Goal: Task Accomplishment & Management: Manage account settings

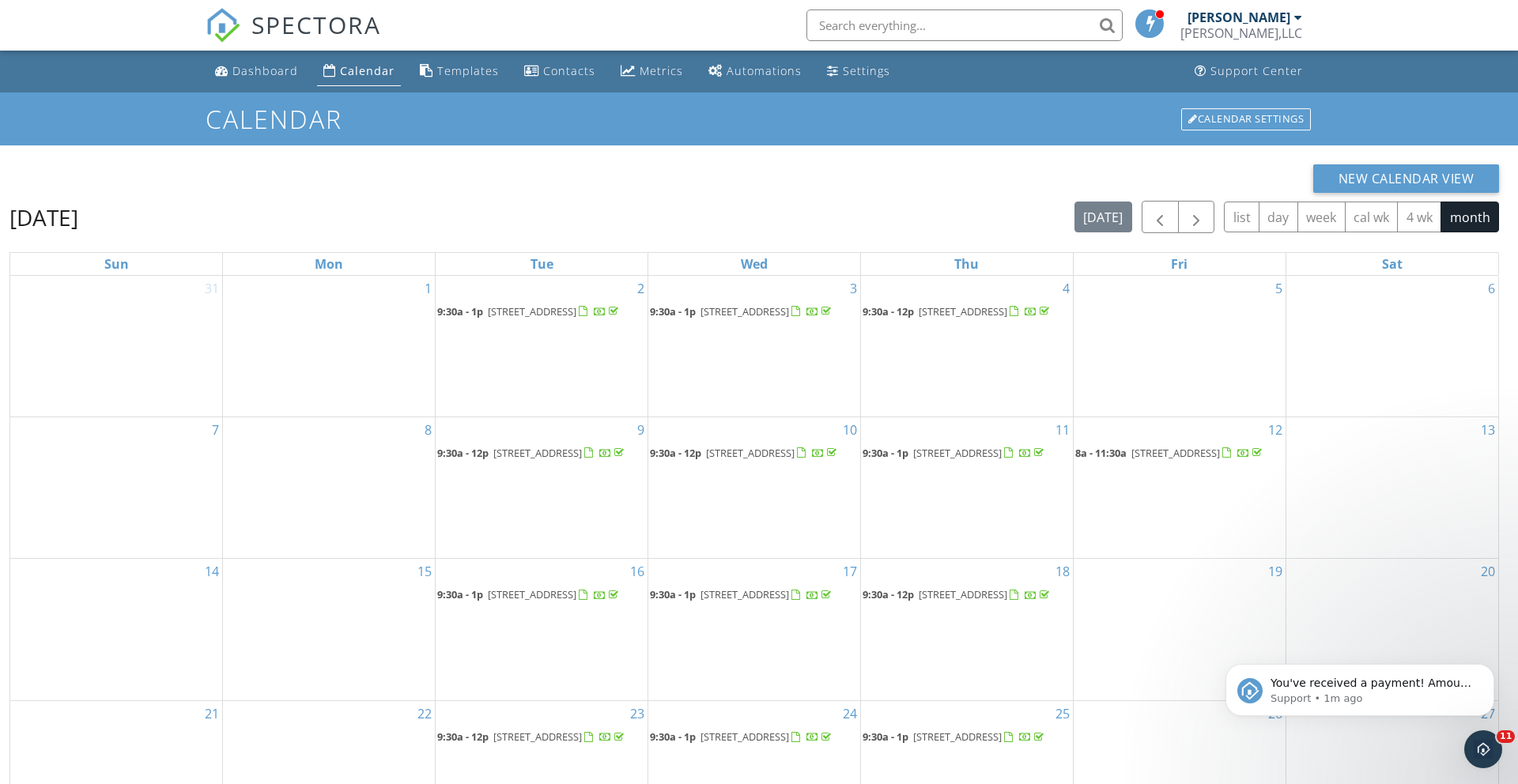
click at [370, 75] on div "Calendar" at bounding box center [367, 71] width 54 height 15
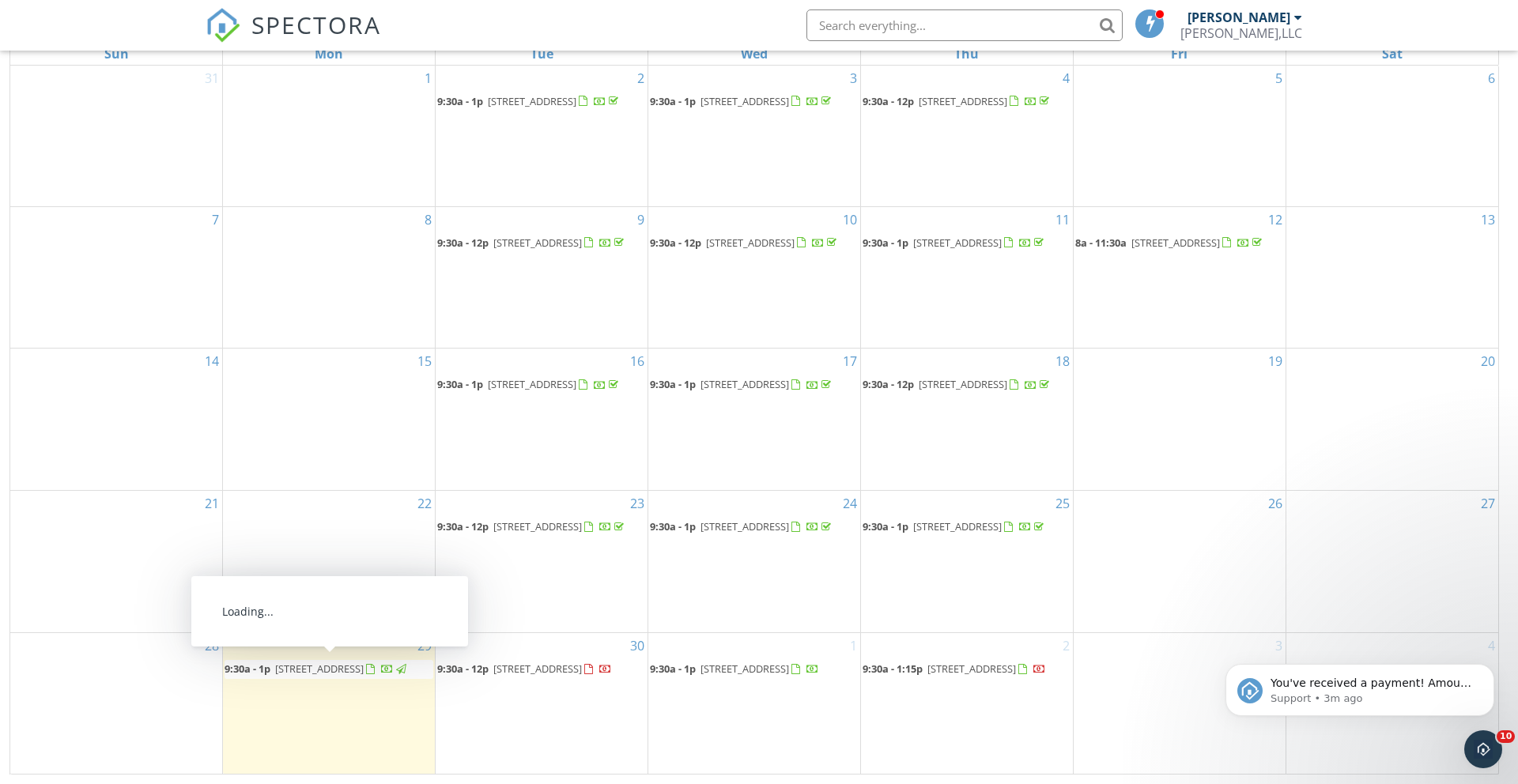
click at [363, 671] on span "[STREET_ADDRESS]" at bounding box center [320, 669] width 89 height 14
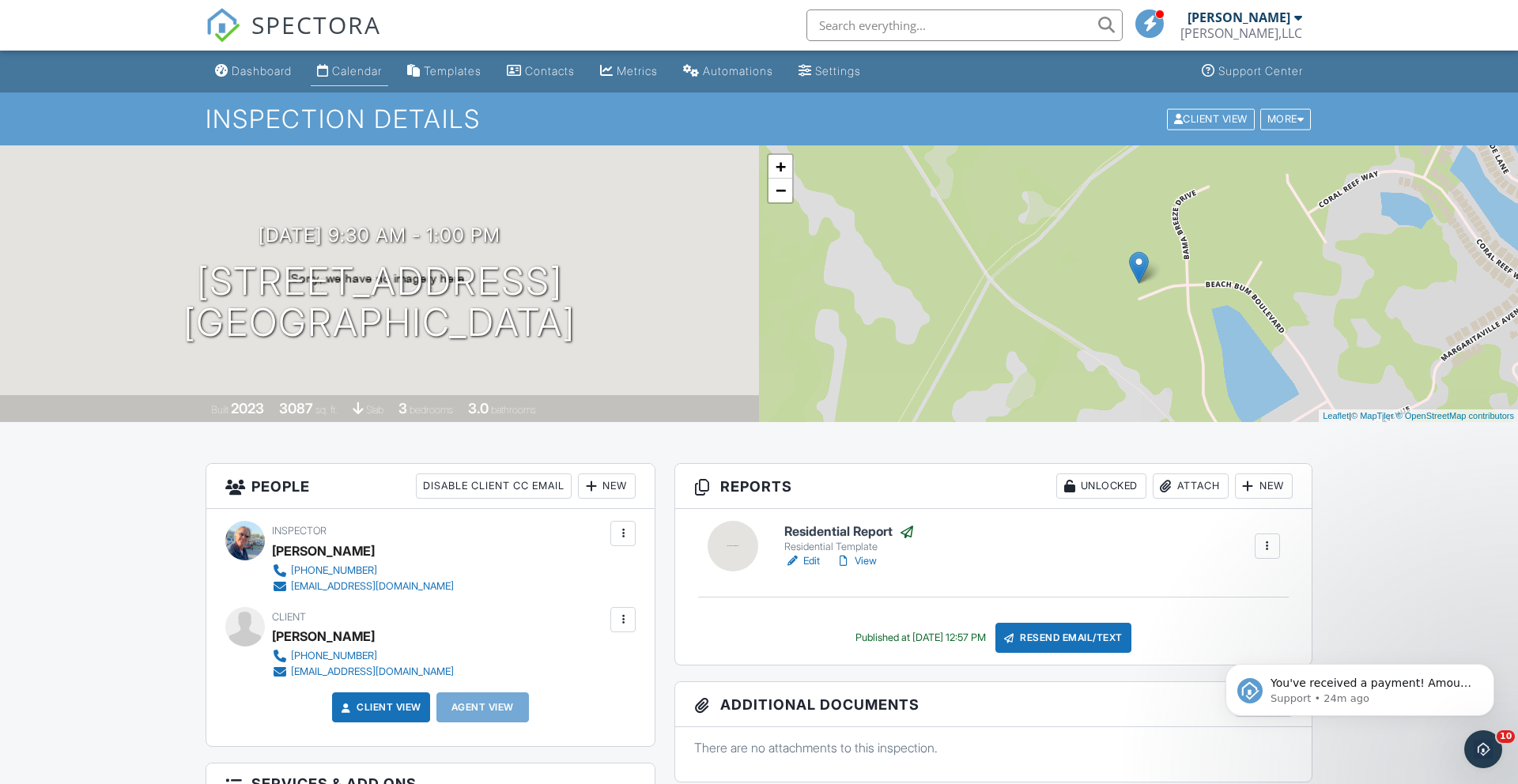
click at [345, 70] on div "Calendar" at bounding box center [357, 71] width 50 height 14
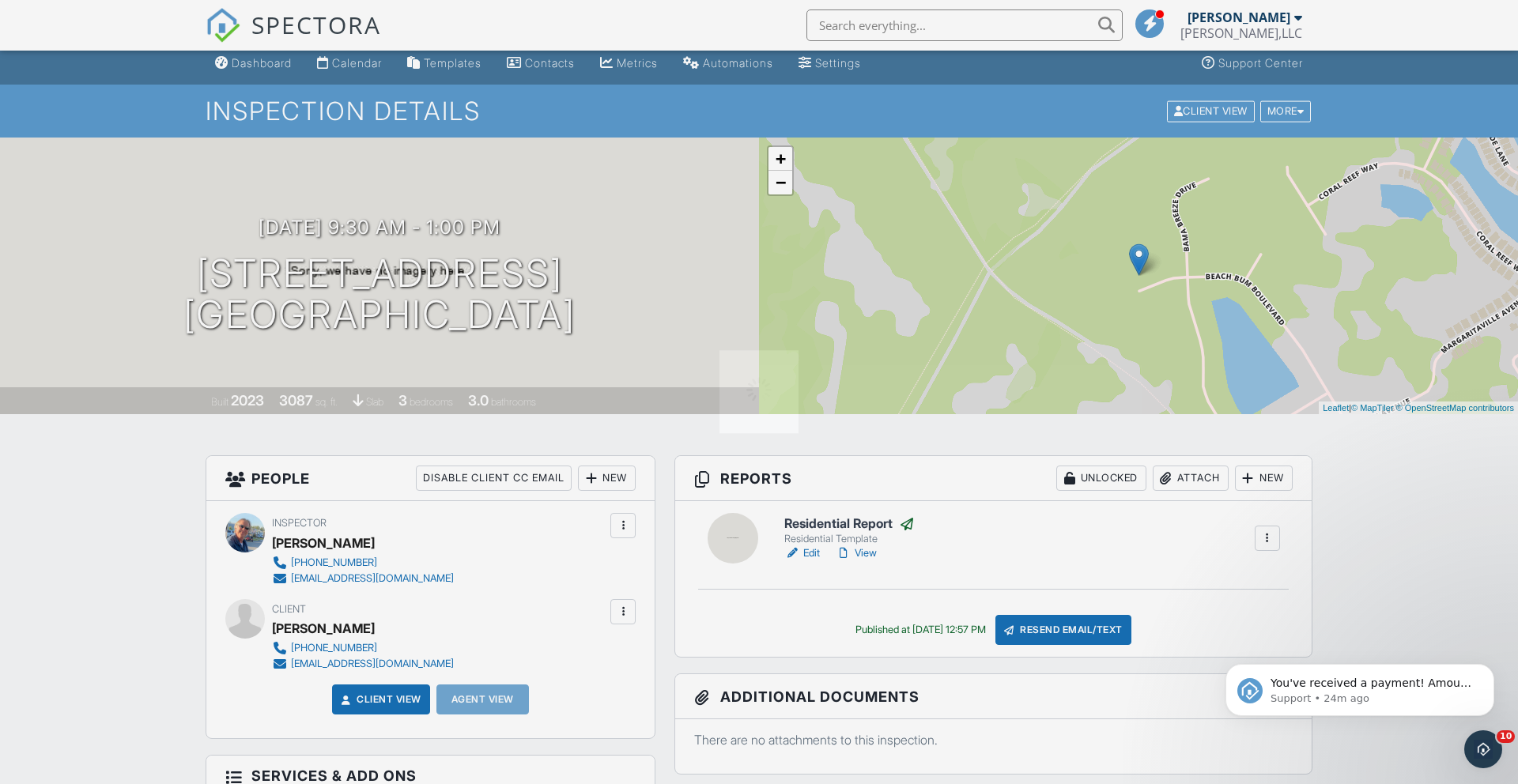
scroll to position [10, 0]
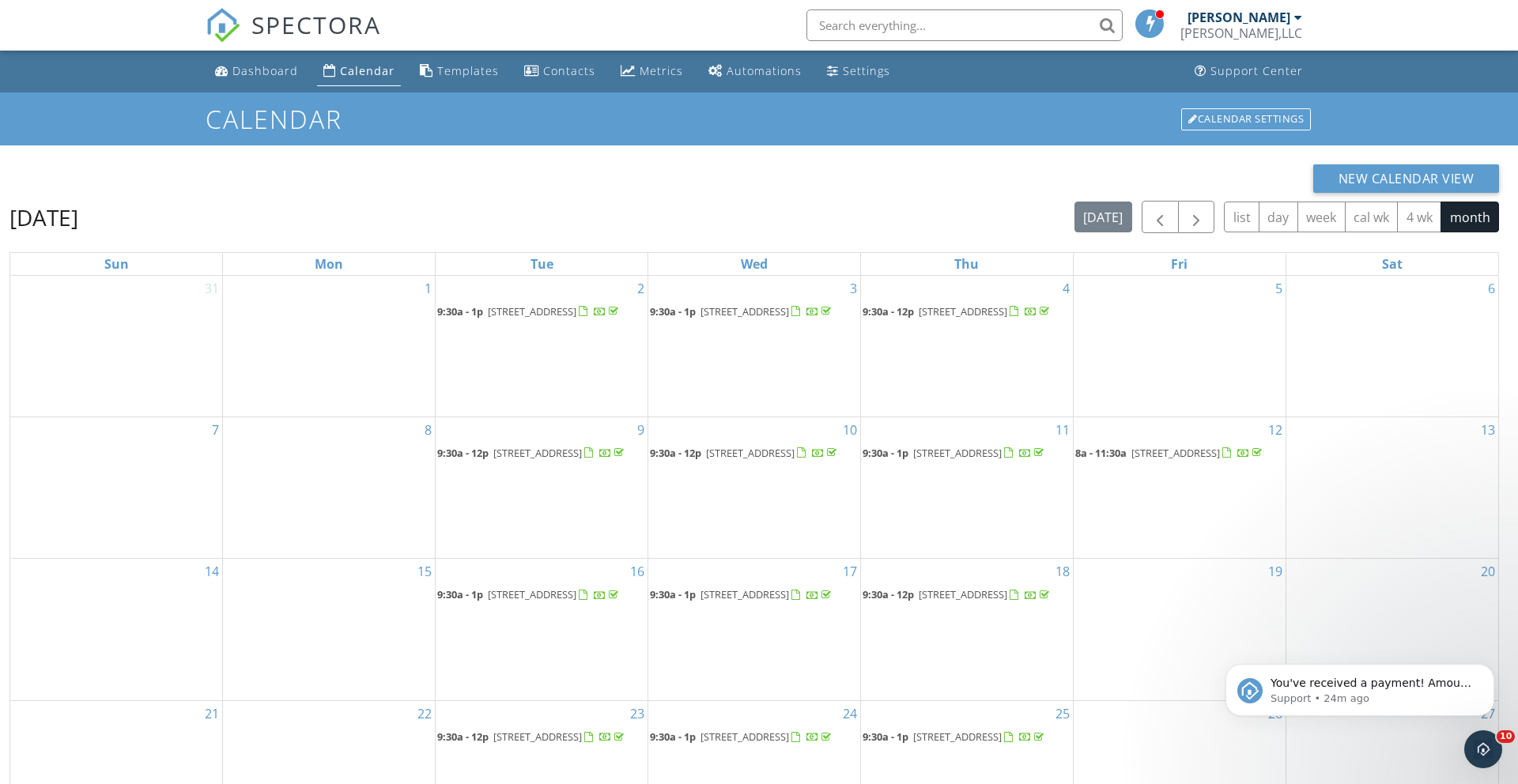
click at [363, 70] on div "Calendar" at bounding box center [367, 71] width 54 height 15
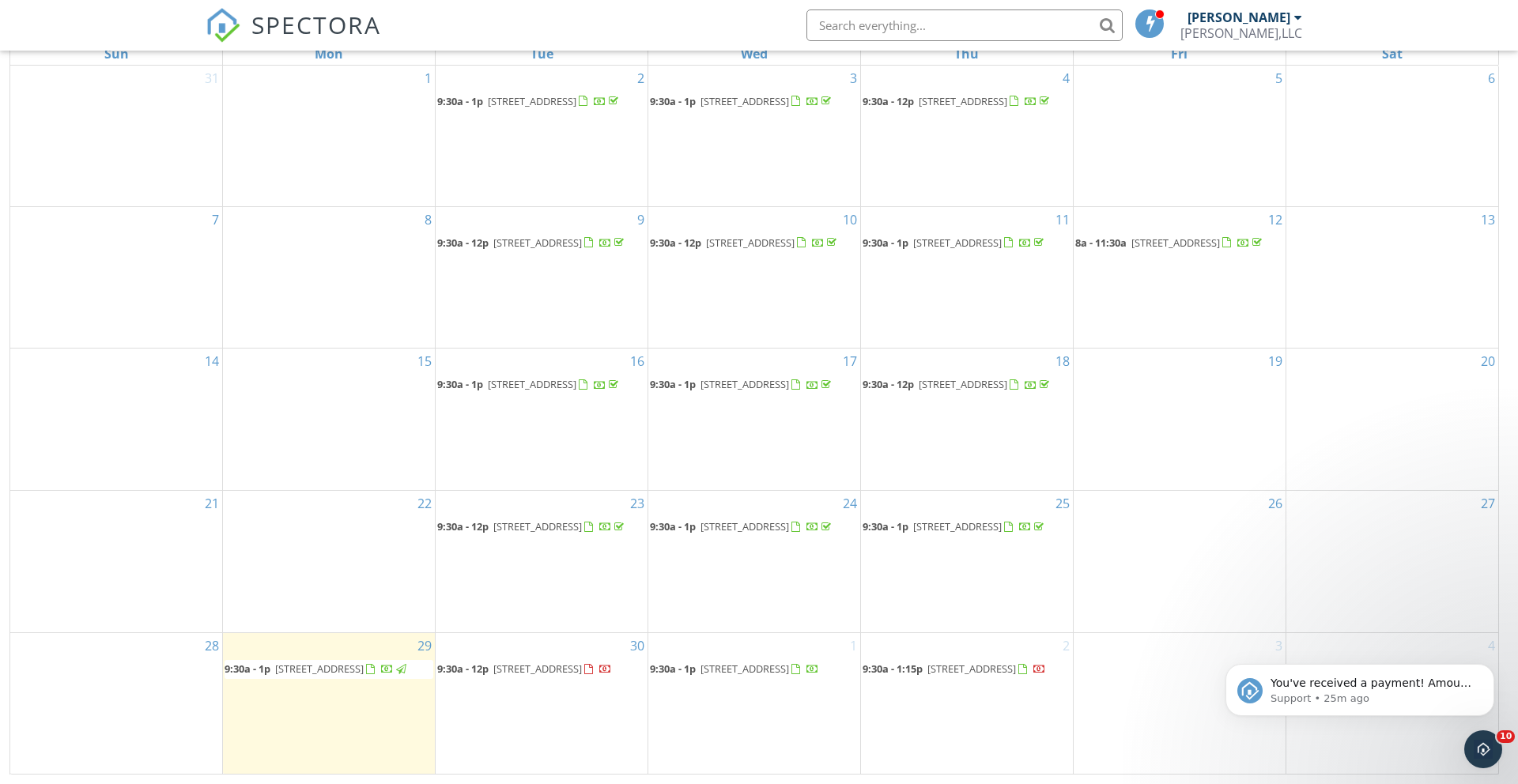
click at [581, 667] on span "822 Bama Breeze Dr, Daytona Beach 32124" at bounding box center [538, 669] width 89 height 14
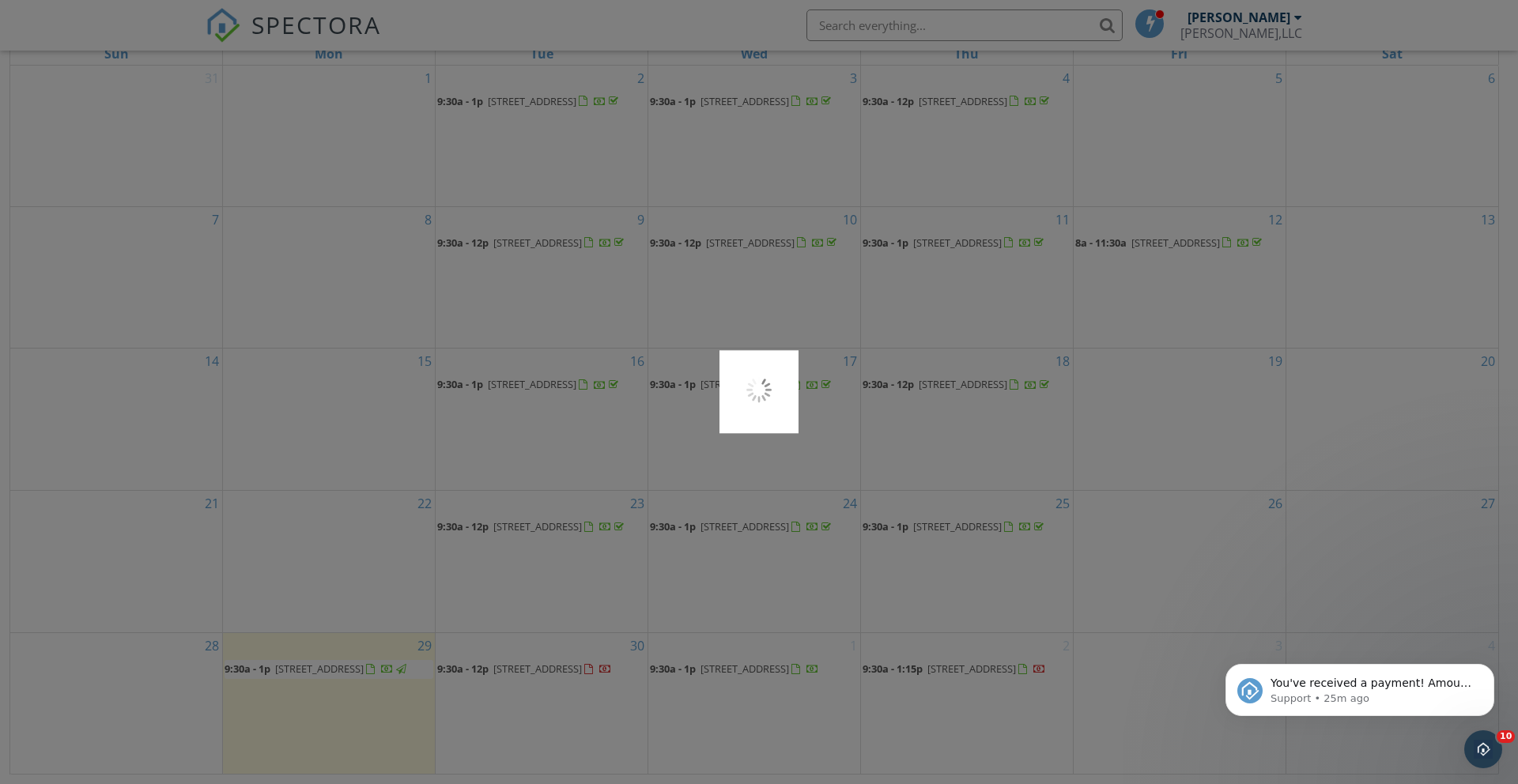
scroll to position [208, 0]
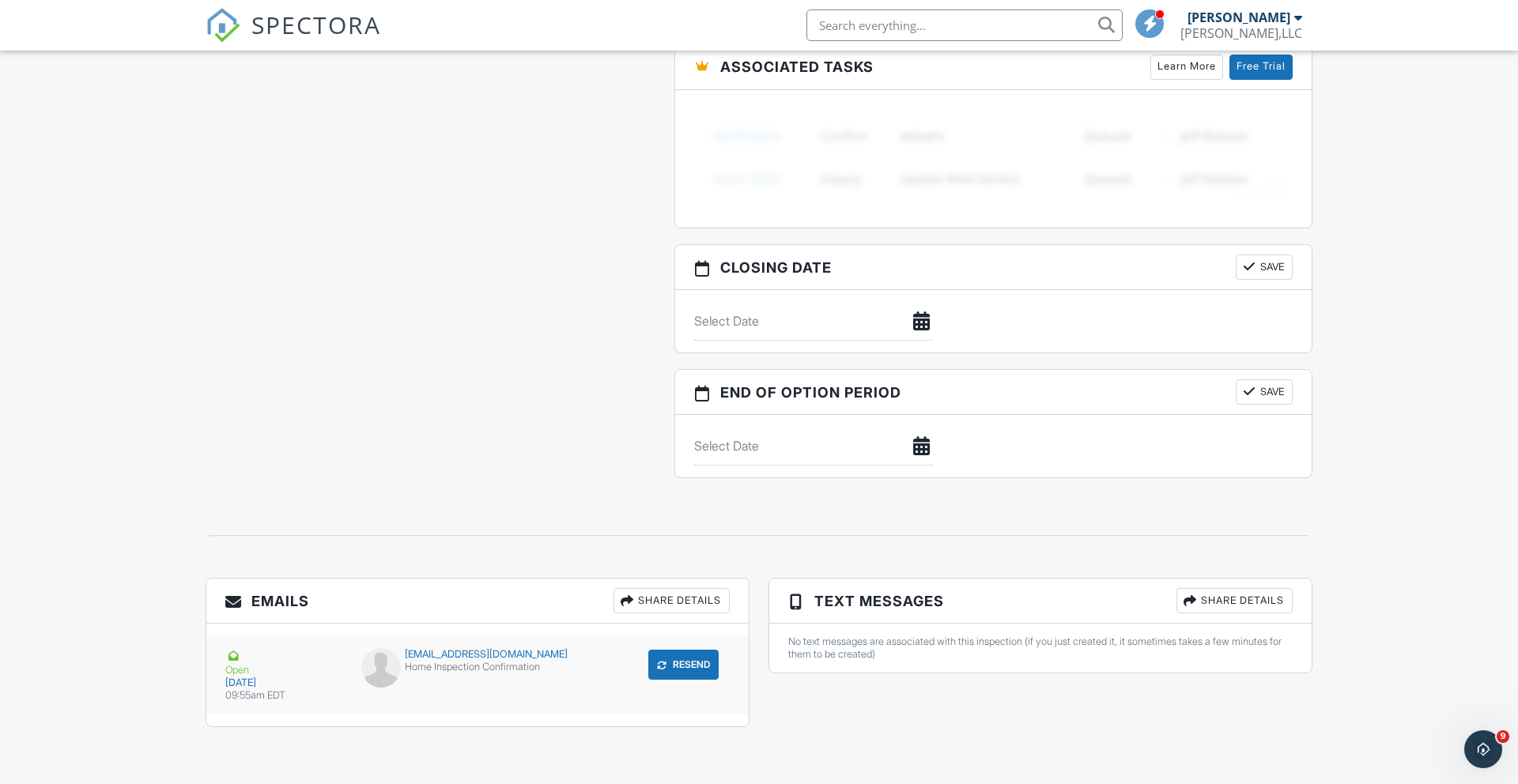
click at [690, 674] on button "Resend" at bounding box center [684, 664] width 71 height 30
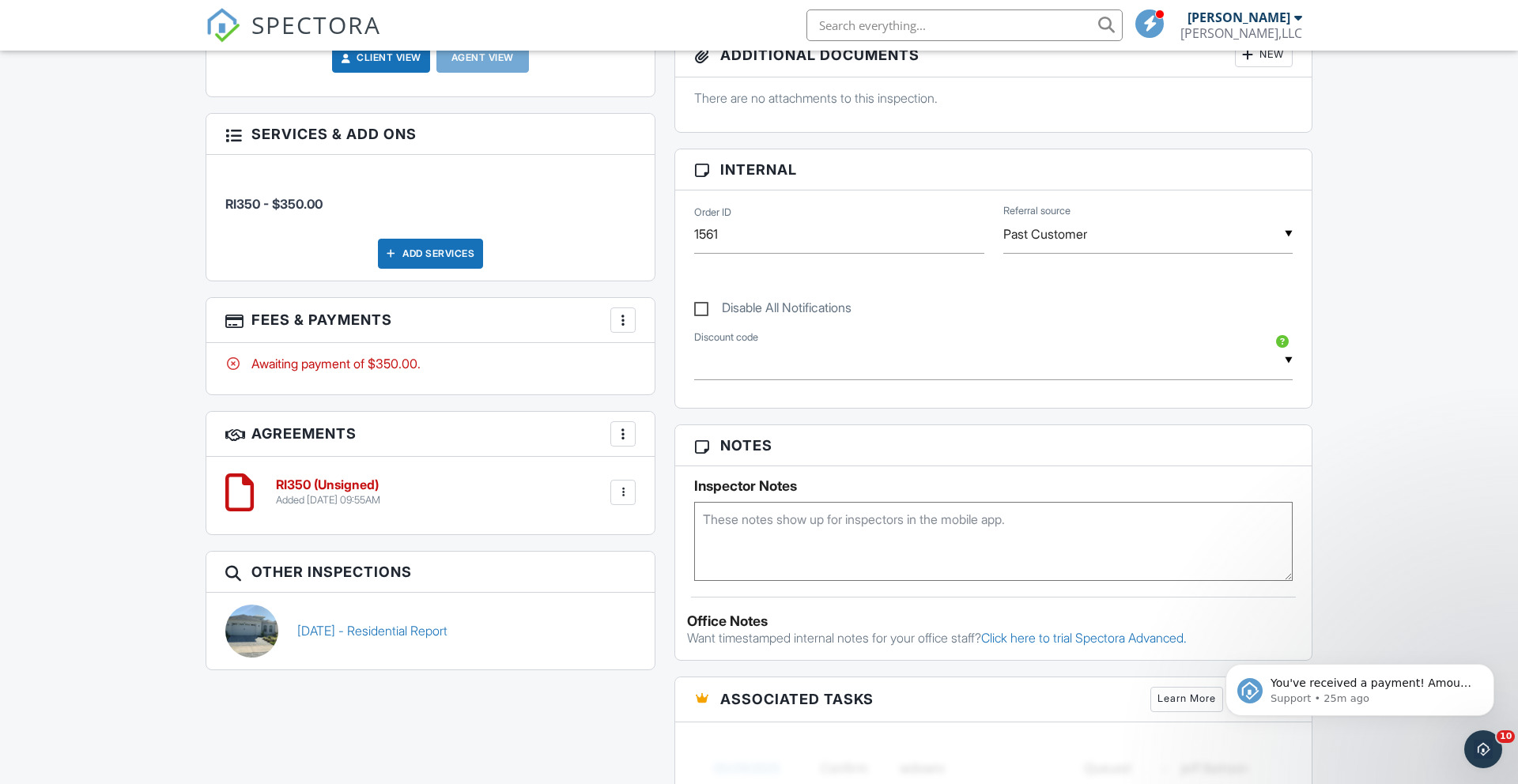
scroll to position [655, 0]
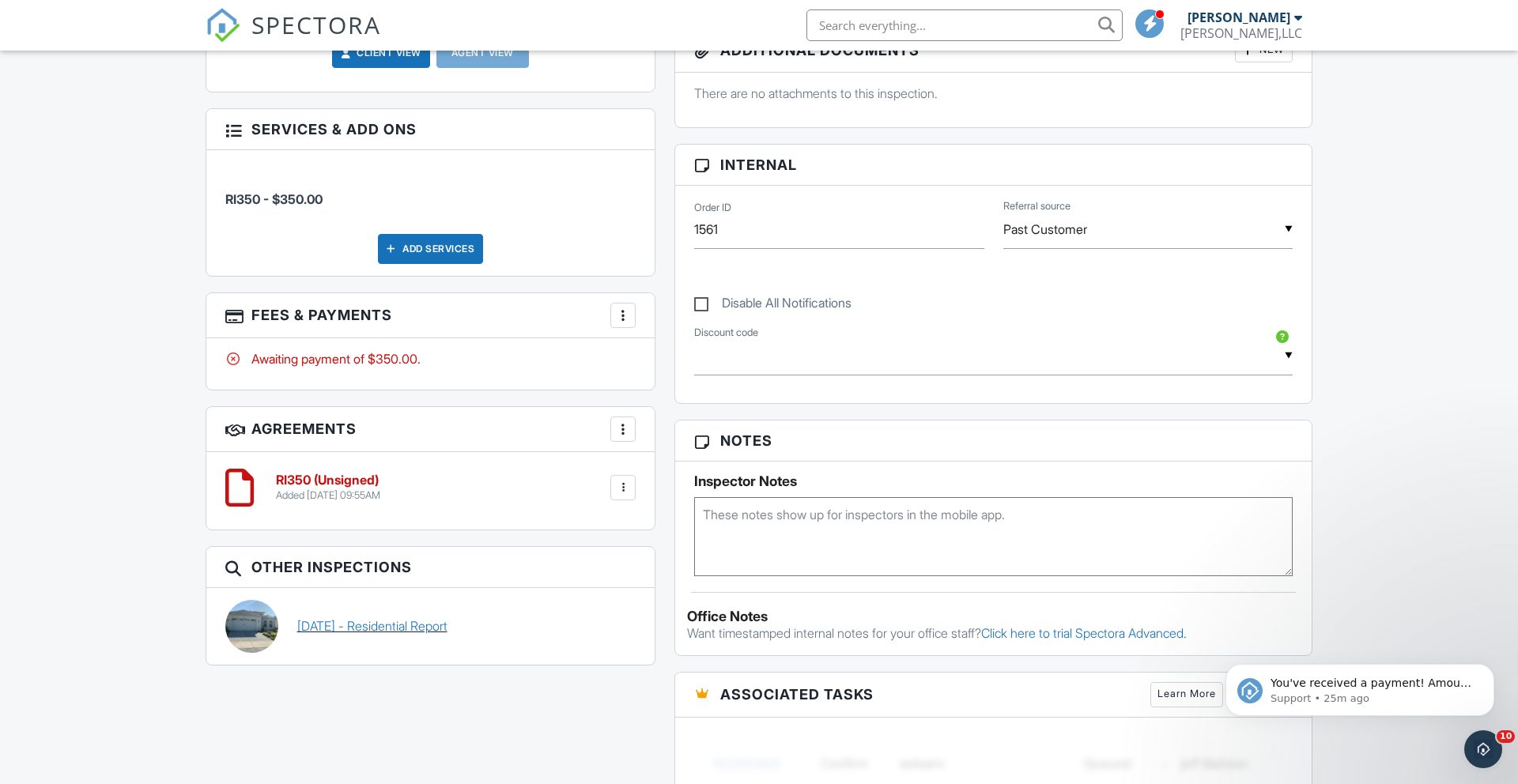
click at [447, 630] on link "04/25/2024 - Residential Report" at bounding box center [372, 626] width 150 height 17
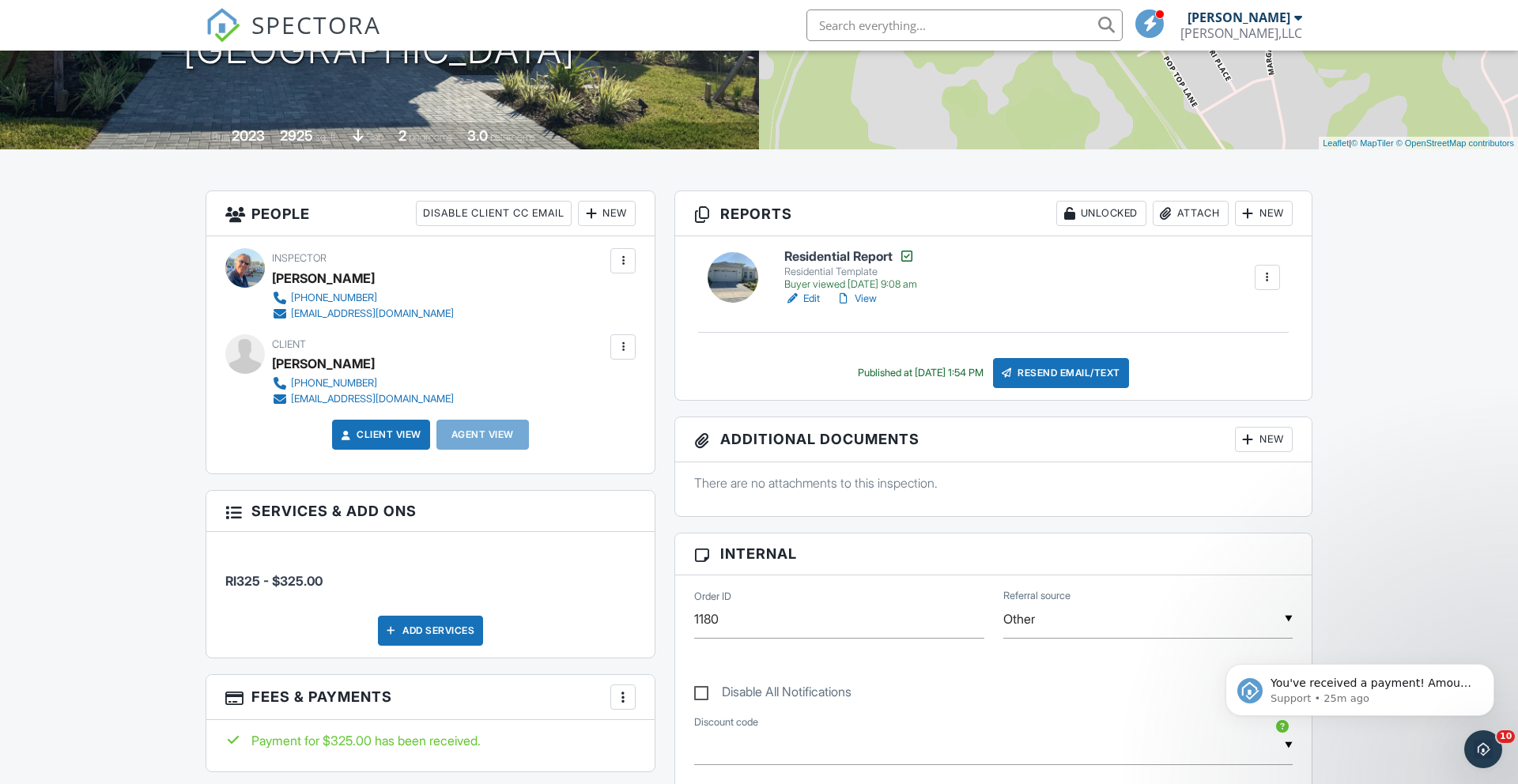
scroll to position [268, 0]
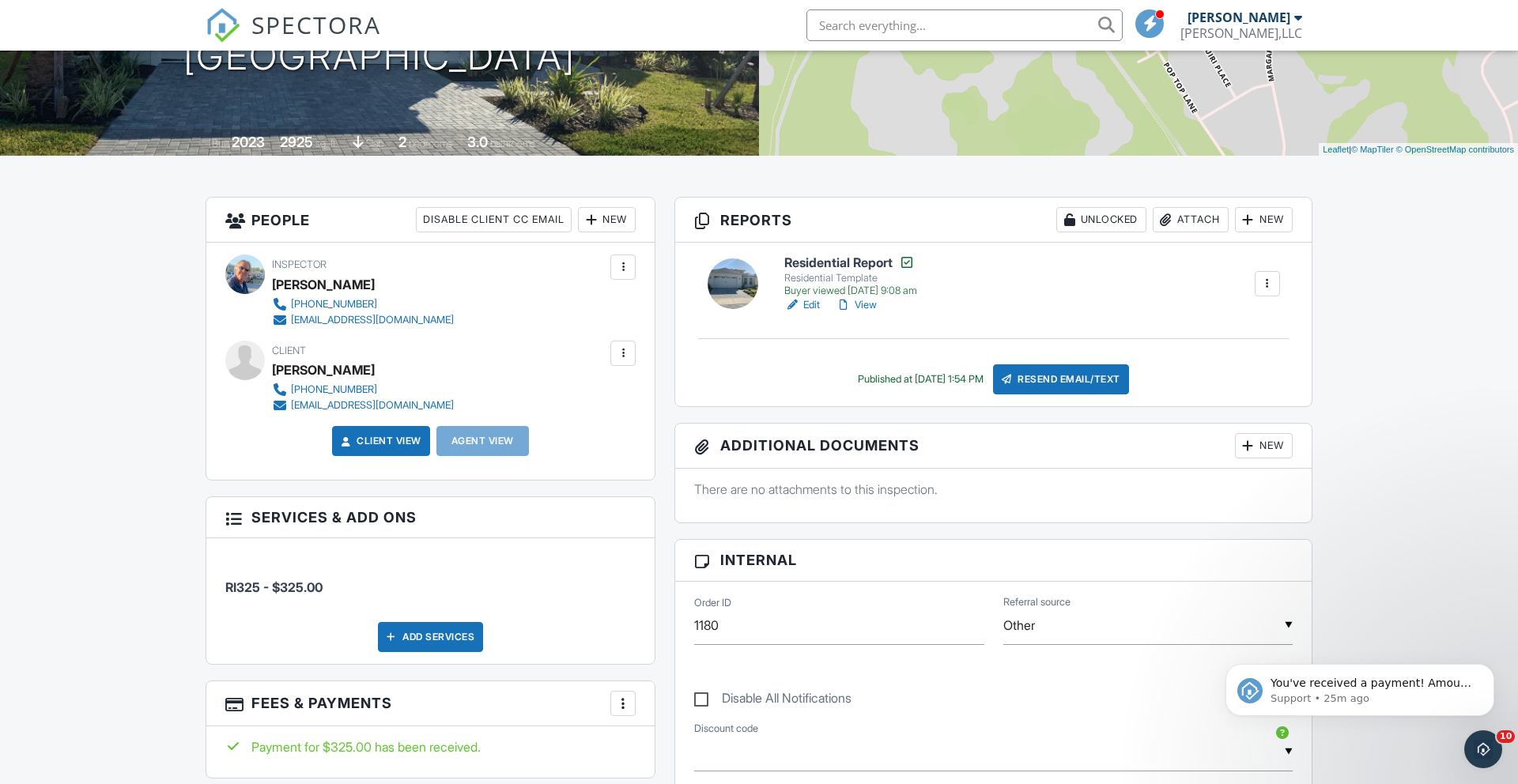
click at [871, 308] on link "View" at bounding box center [856, 304] width 41 height 15
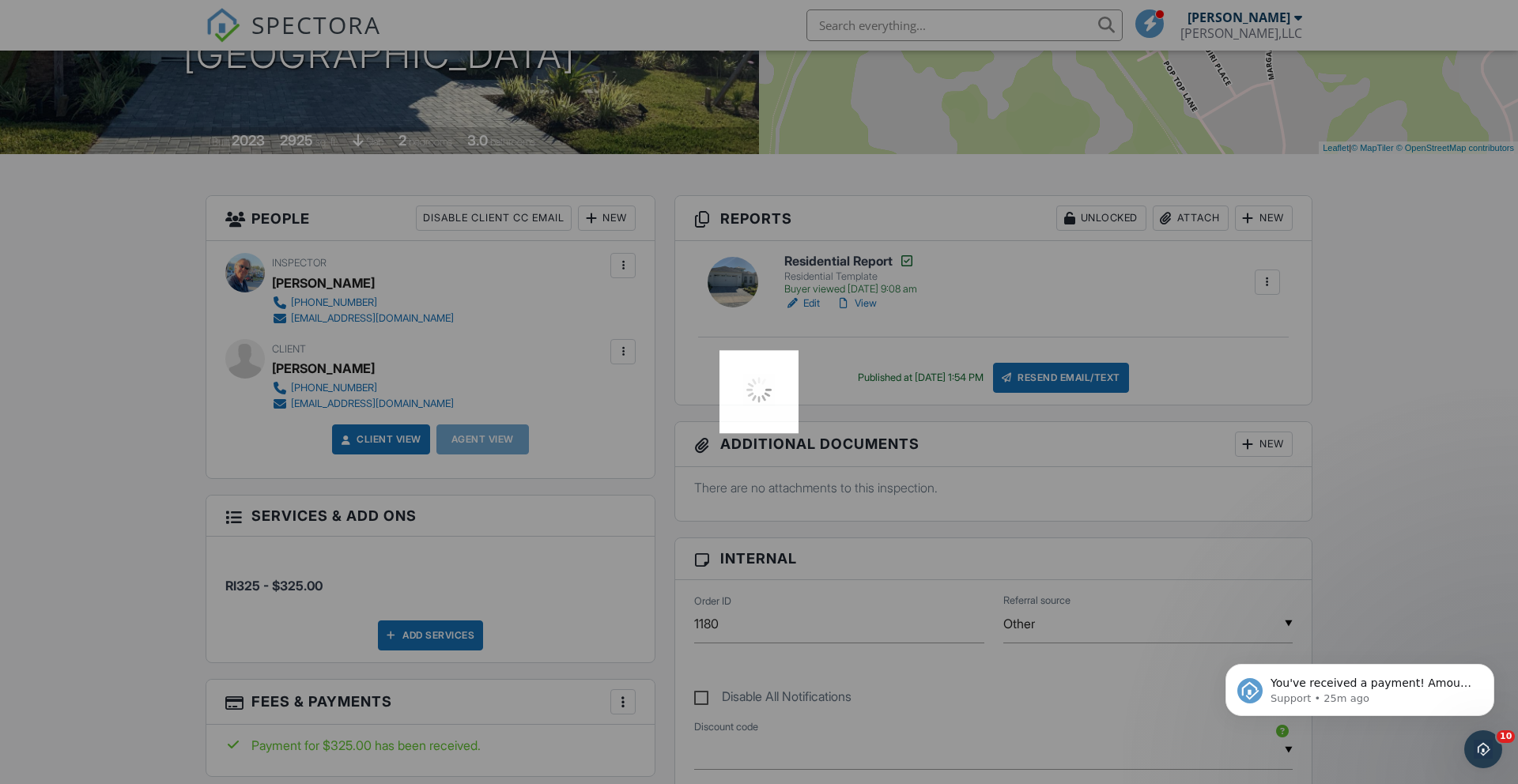
scroll to position [271, 0]
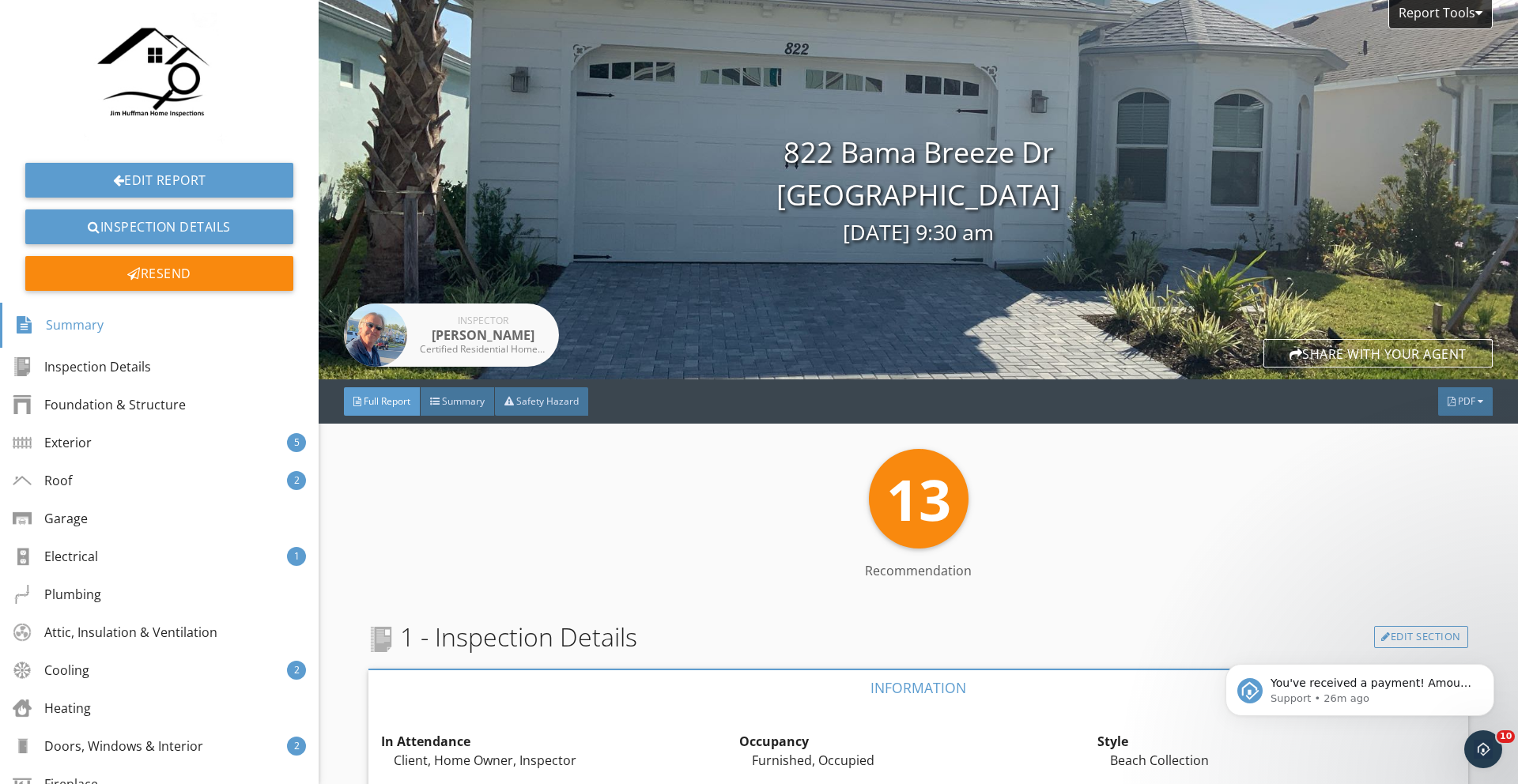
click at [1484, 406] on div "PDF" at bounding box center [1465, 401] width 54 height 28
click at [1438, 427] on div "Summary" at bounding box center [1446, 430] width 101 height 19
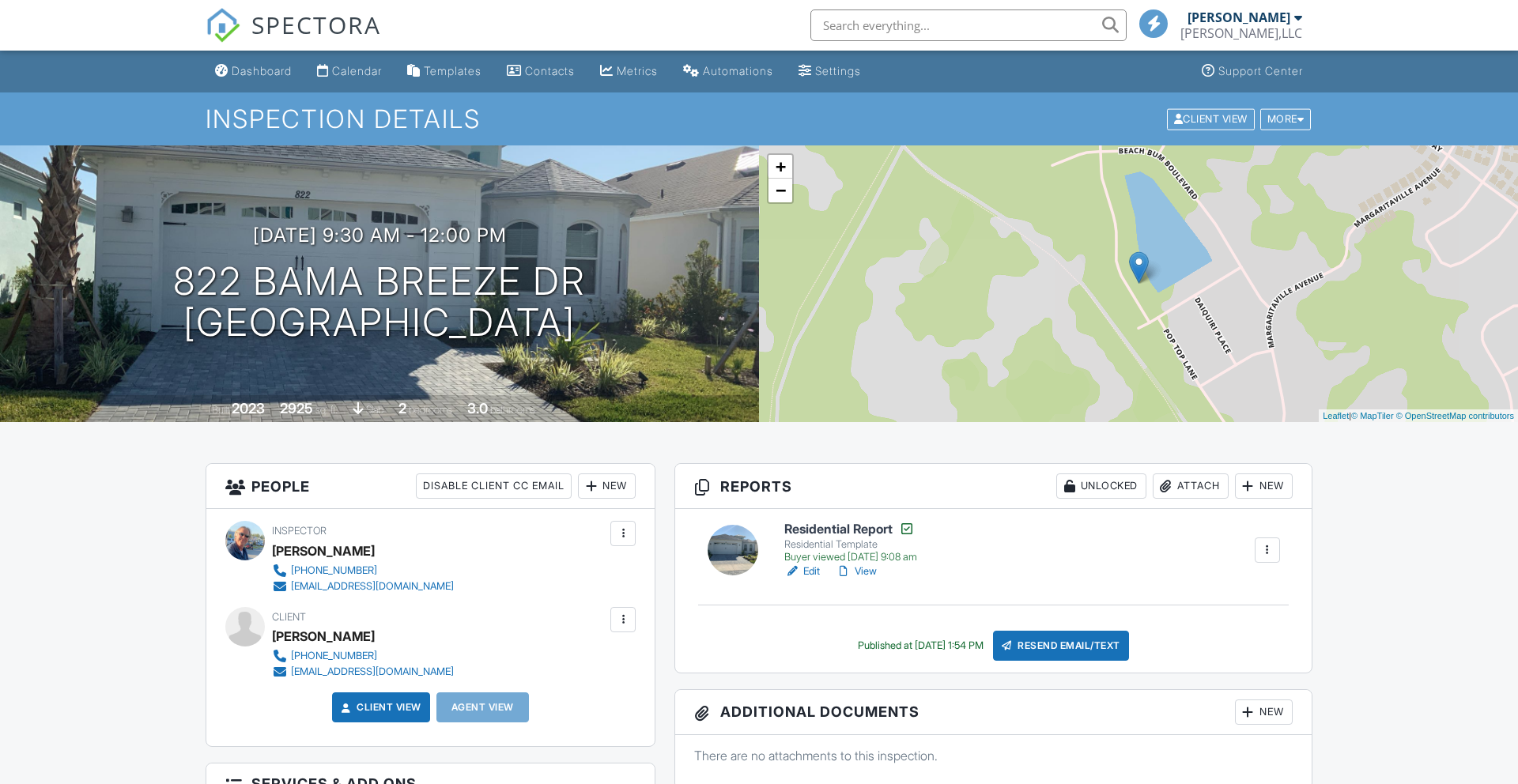
click at [358, 65] on div "Calendar" at bounding box center [357, 71] width 50 height 14
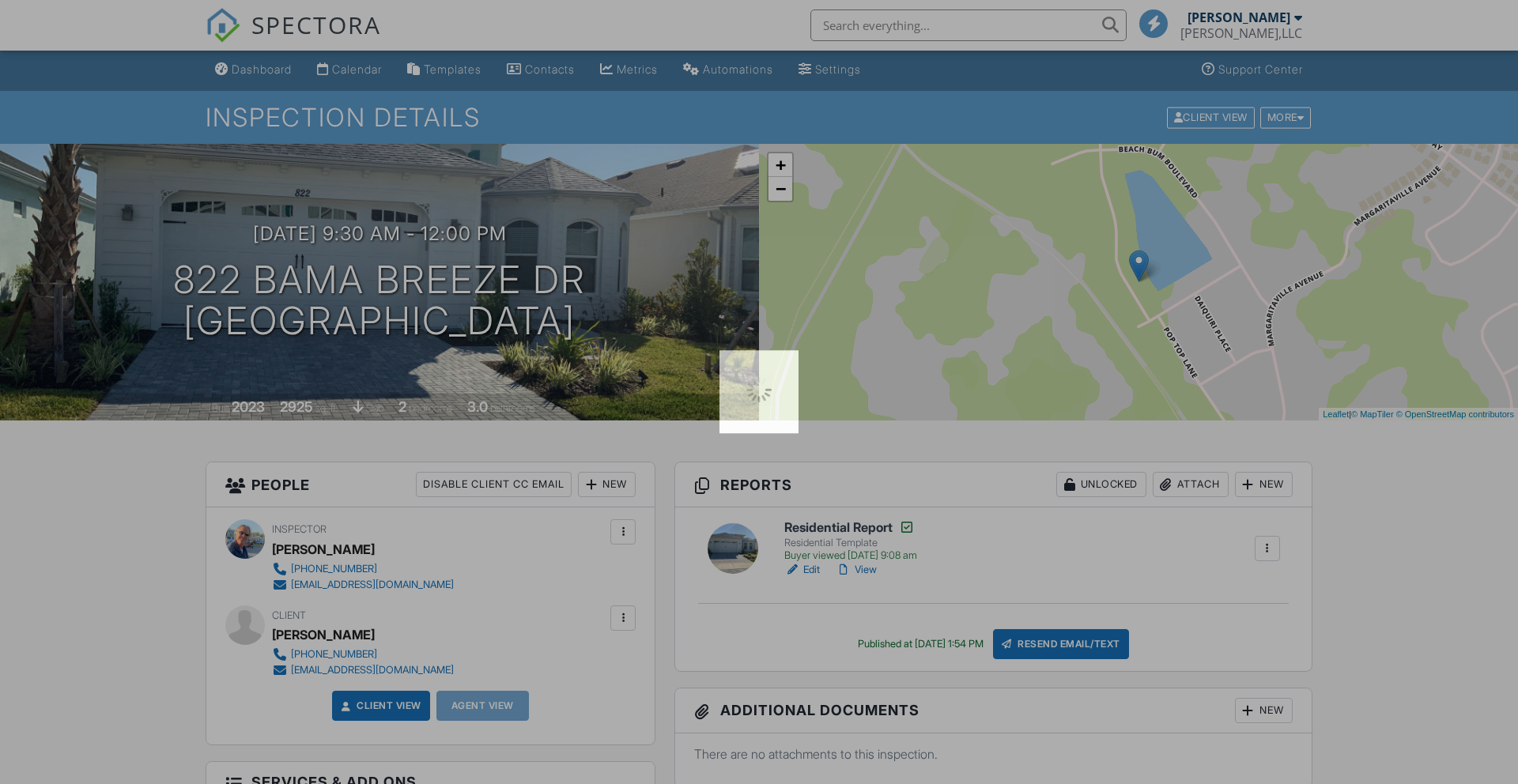
scroll to position [11, 0]
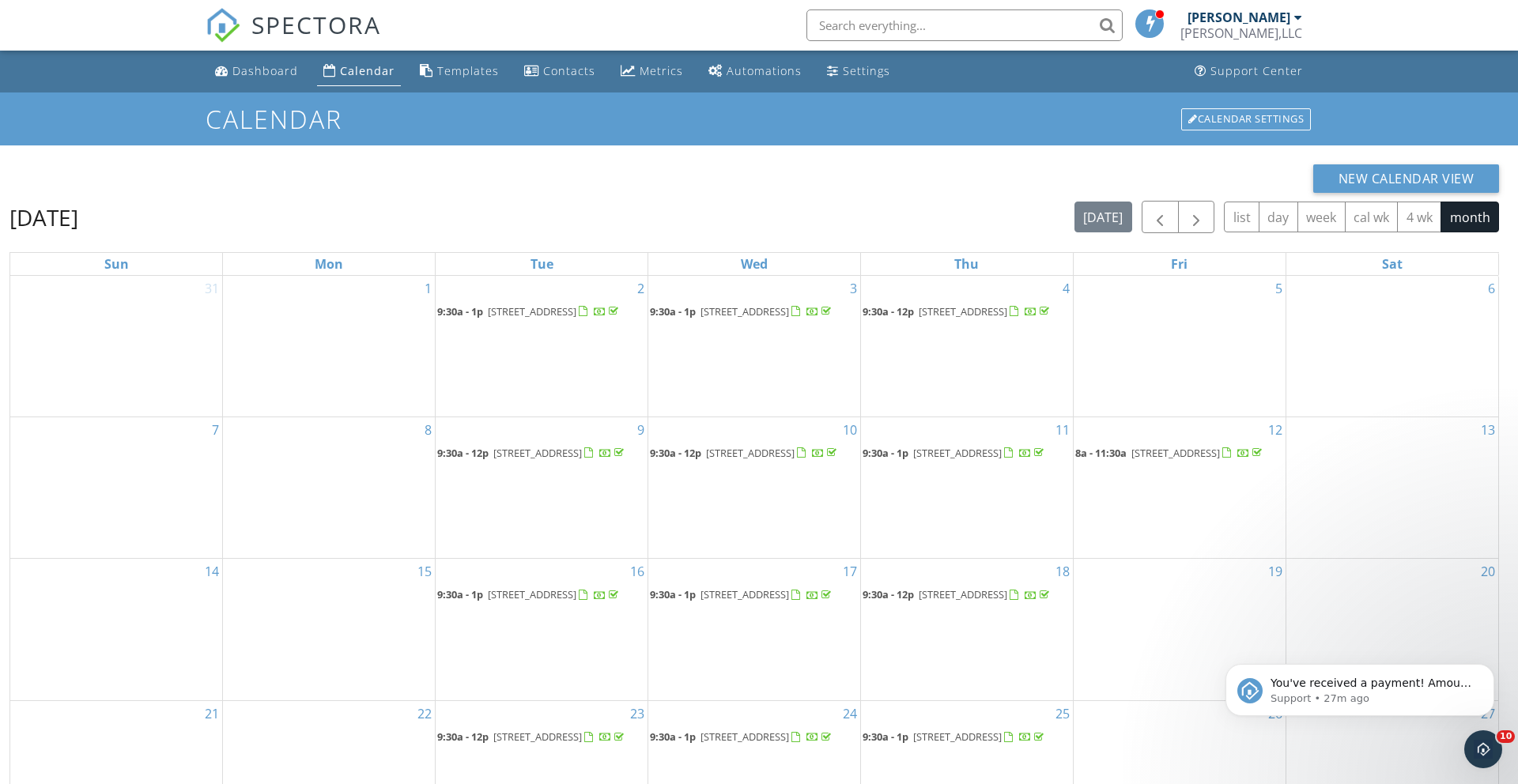
click at [374, 72] on div "Calendar" at bounding box center [367, 71] width 54 height 15
click at [370, 76] on div "Calendar" at bounding box center [367, 71] width 54 height 15
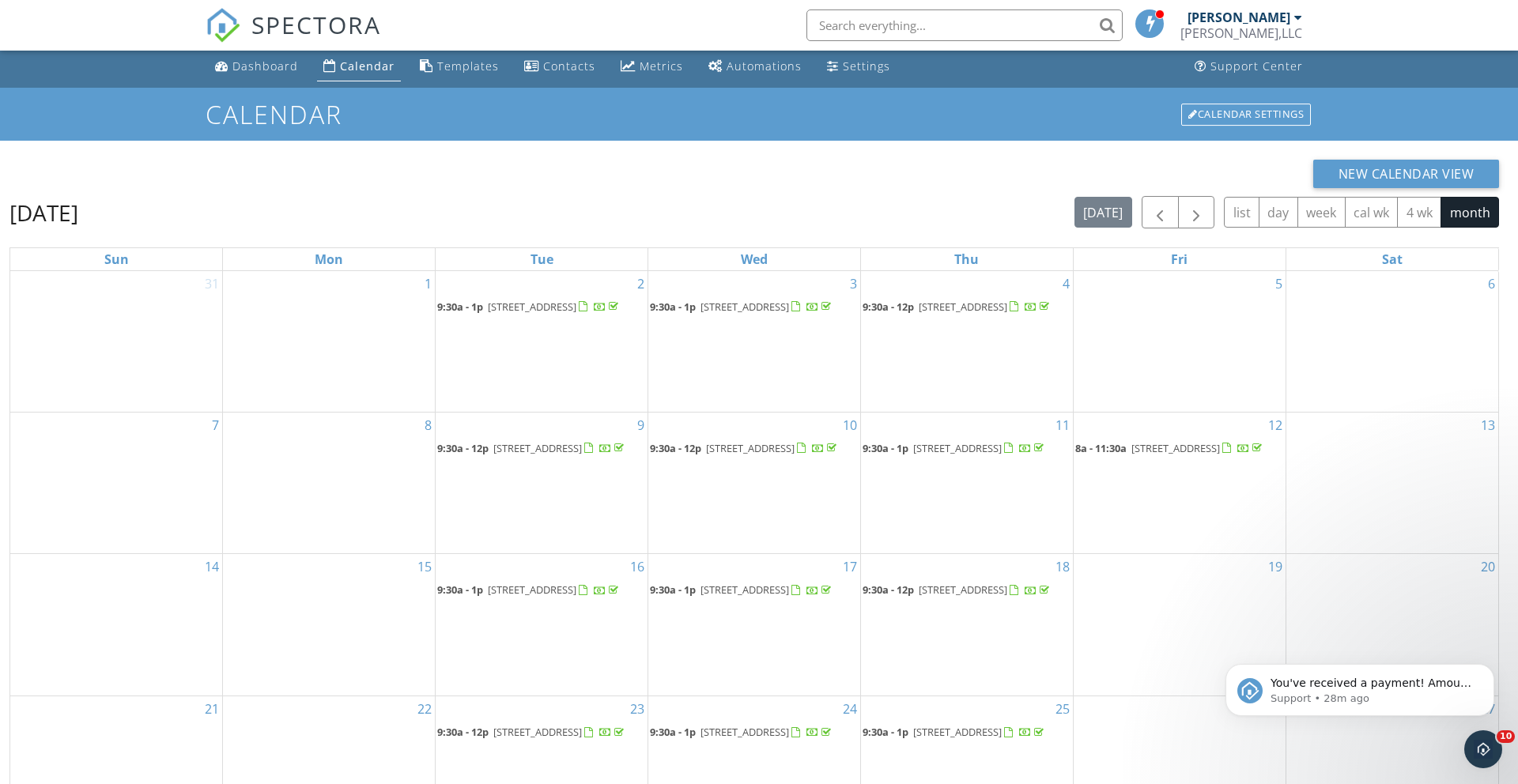
scroll to position [9, 0]
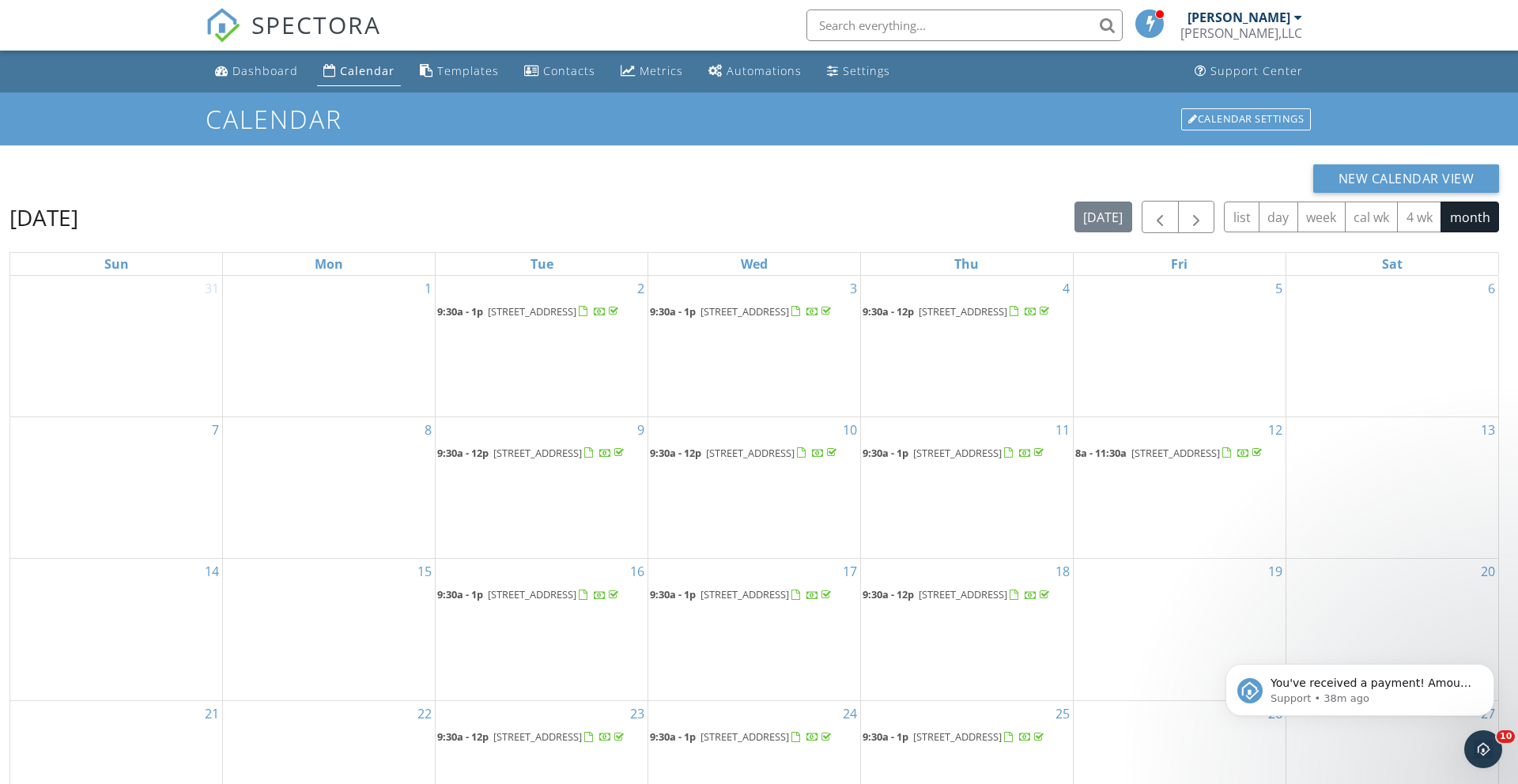
click at [348, 77] on div "Calendar" at bounding box center [367, 71] width 54 height 15
